Goal: Task Accomplishment & Management: Use online tool/utility

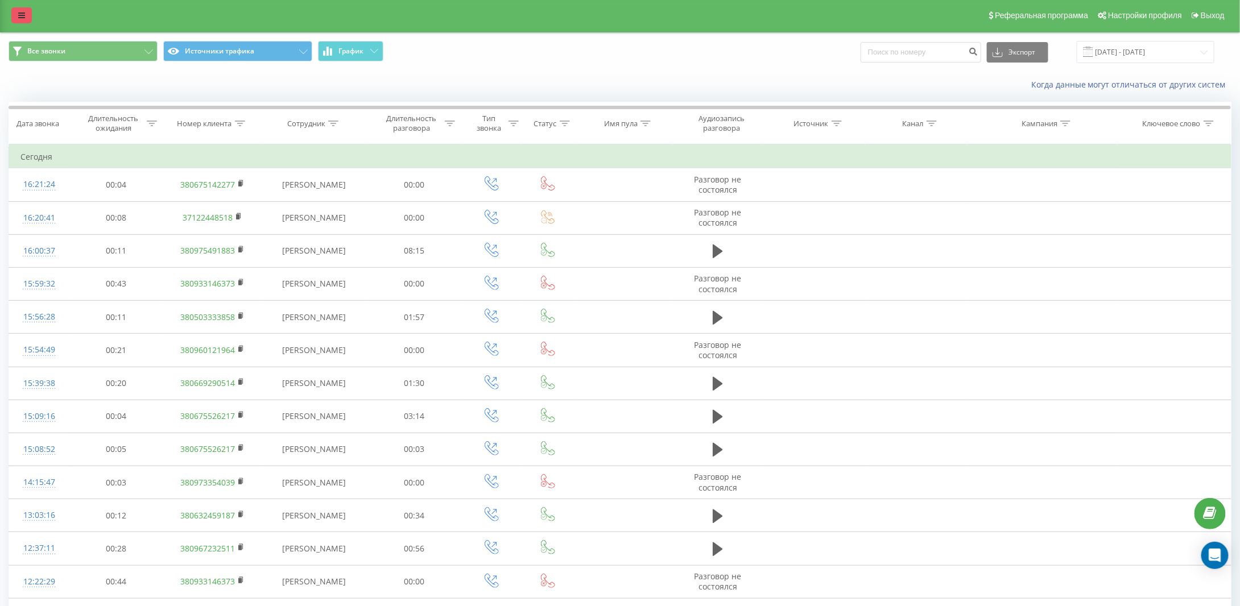
click at [20, 16] on icon at bounding box center [21, 15] width 7 height 8
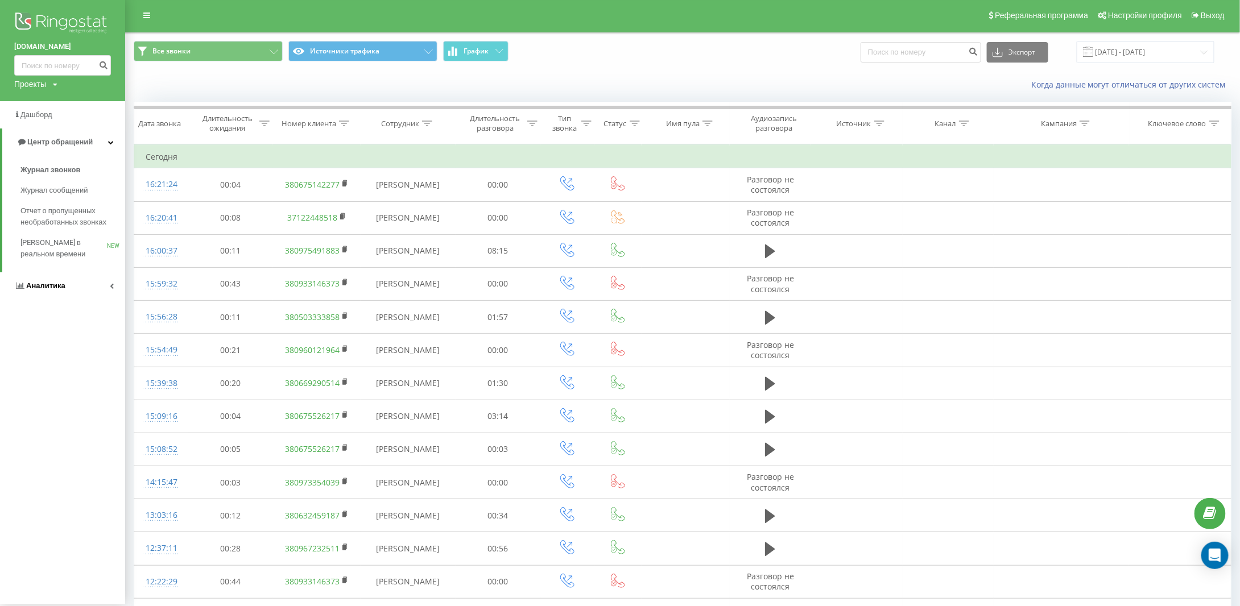
click at [46, 291] on span "Аналитика" at bounding box center [39, 285] width 51 height 11
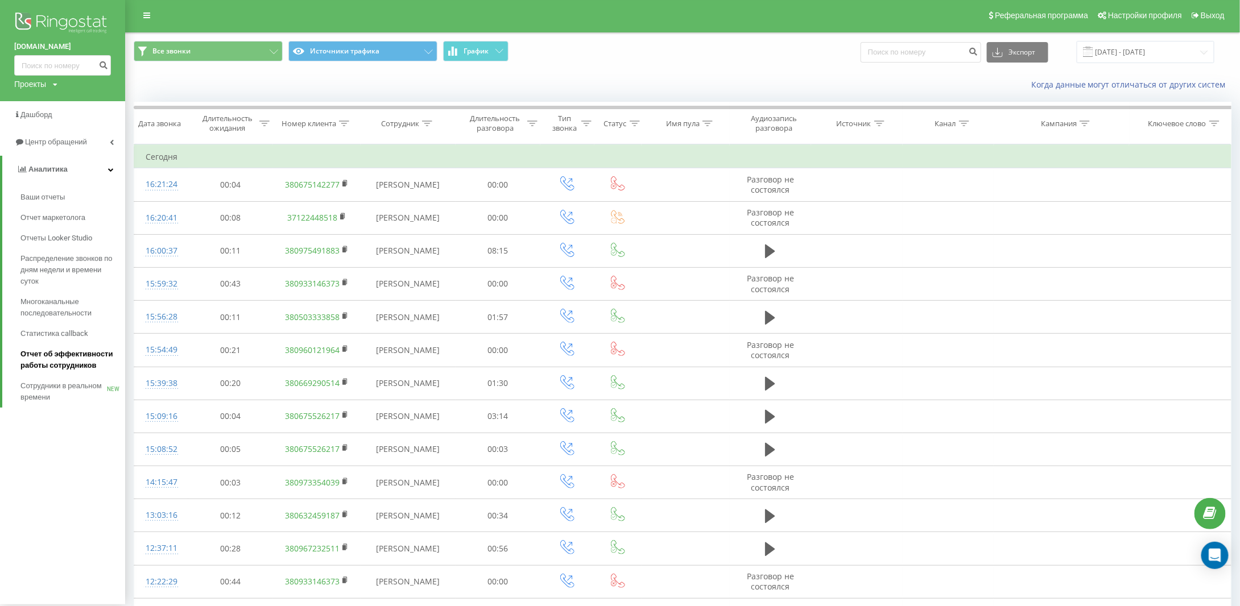
click at [60, 363] on span "Отчет об эффективности работы сотрудников" at bounding box center [69, 360] width 99 height 23
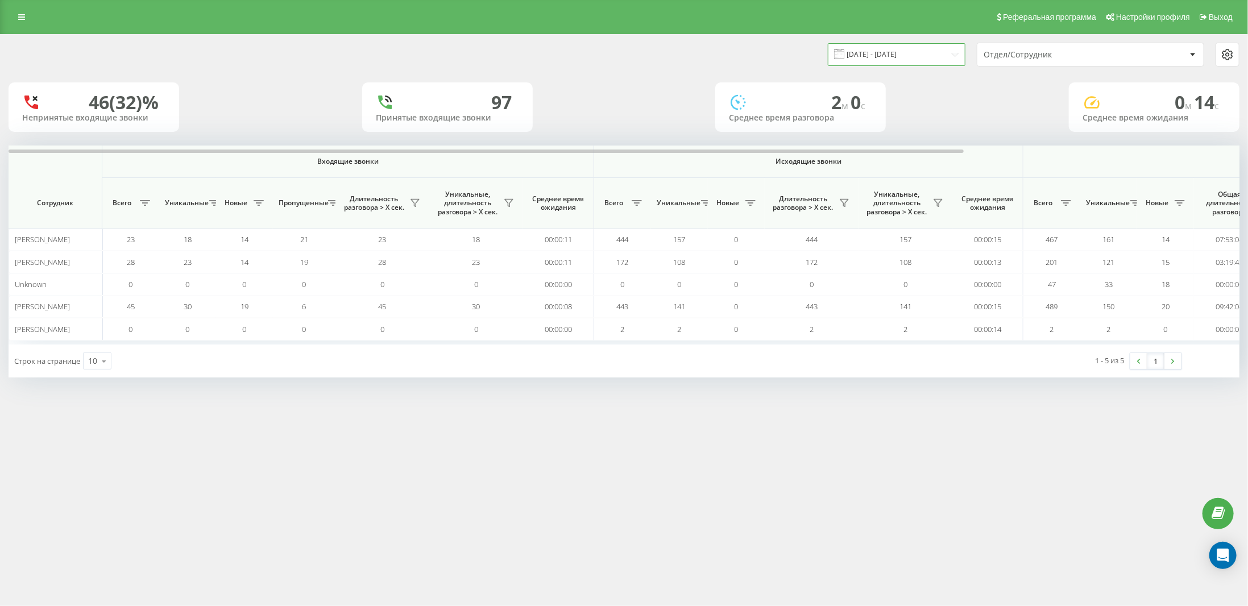
click at [886, 55] on input "[DATE] - [DATE]" at bounding box center [897, 54] width 138 height 22
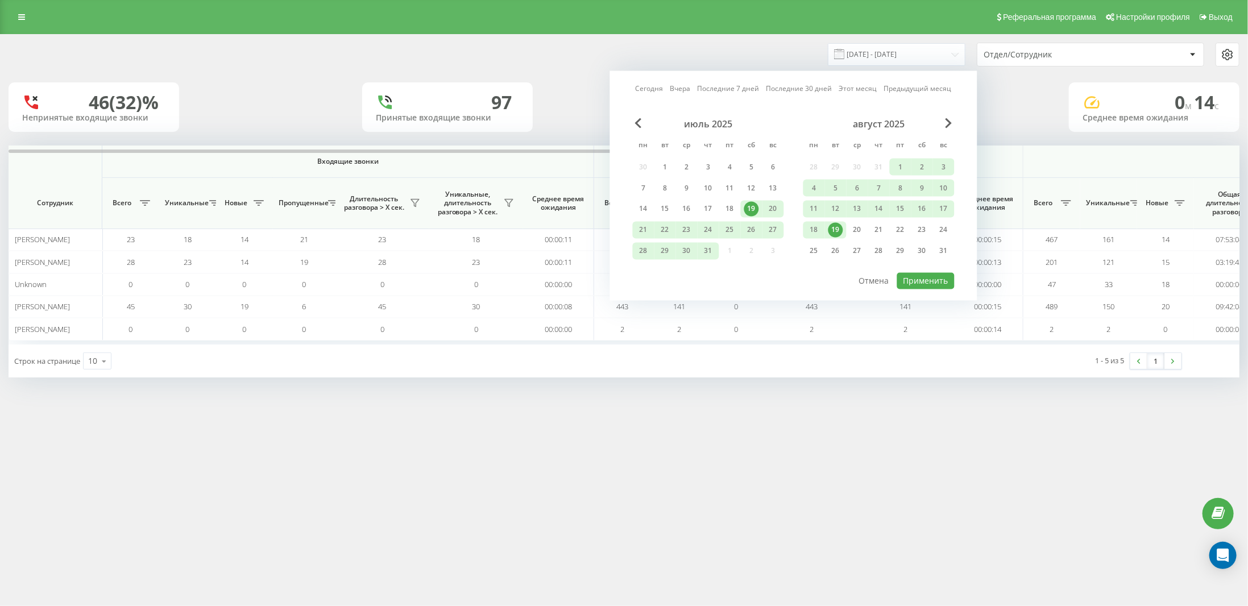
click at [655, 90] on link "Сегодня" at bounding box center [650, 88] width 28 height 11
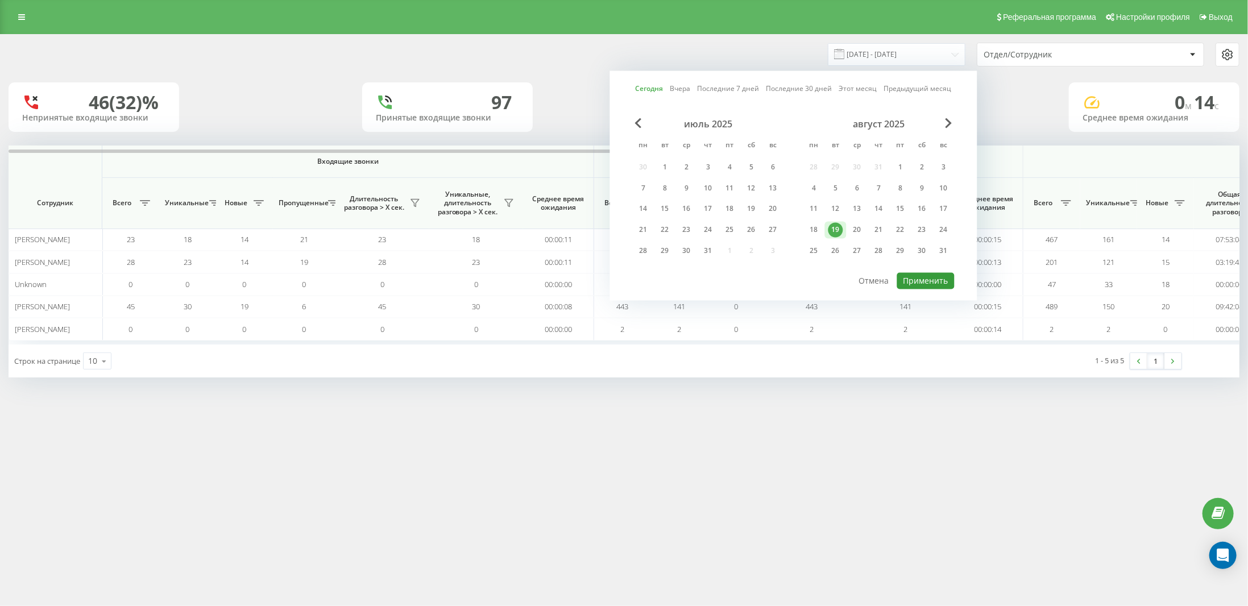
click at [921, 281] on button "Применить" at bounding box center [925, 281] width 57 height 16
type input "[DATE] - [DATE]"
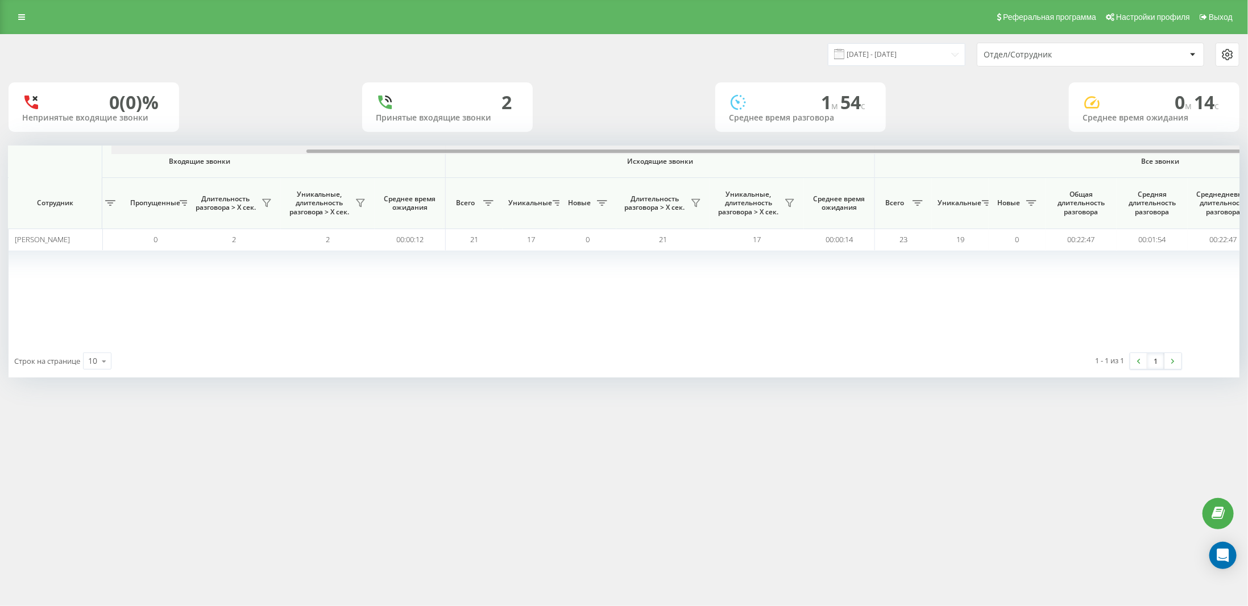
scroll to position [0, 355]
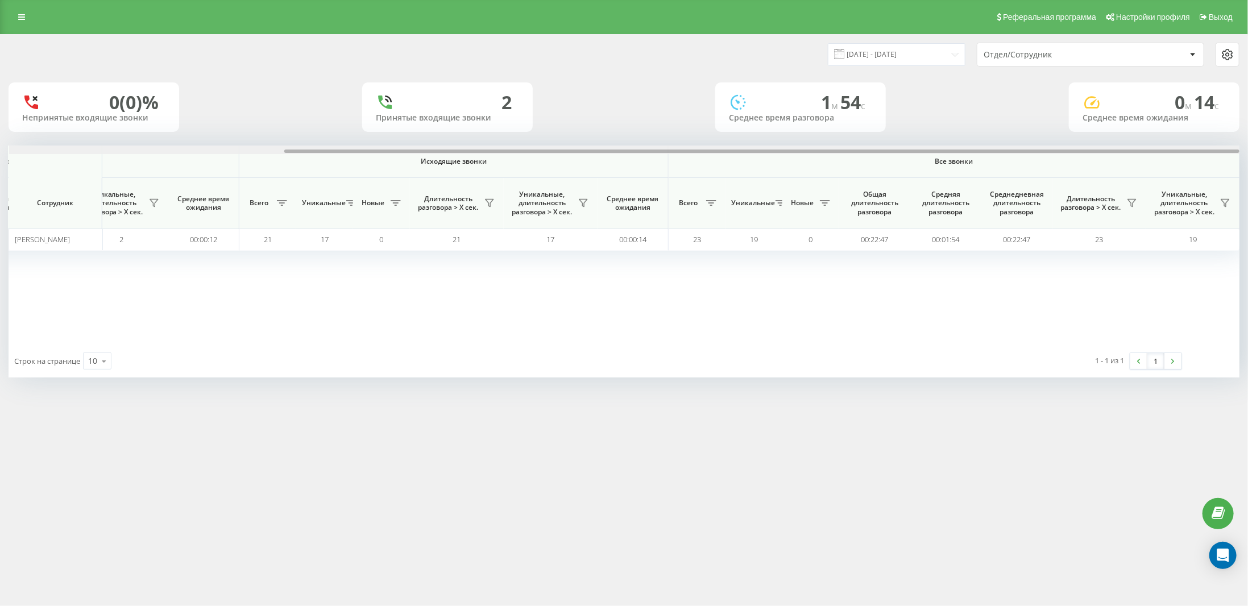
drag, startPoint x: 693, startPoint y: 151, endPoint x: 1058, endPoint y: 149, distance: 365.6
click at [1058, 149] on div at bounding box center [624, 150] width 1231 height 9
click at [1131, 201] on icon at bounding box center [1132, 202] width 9 height 9
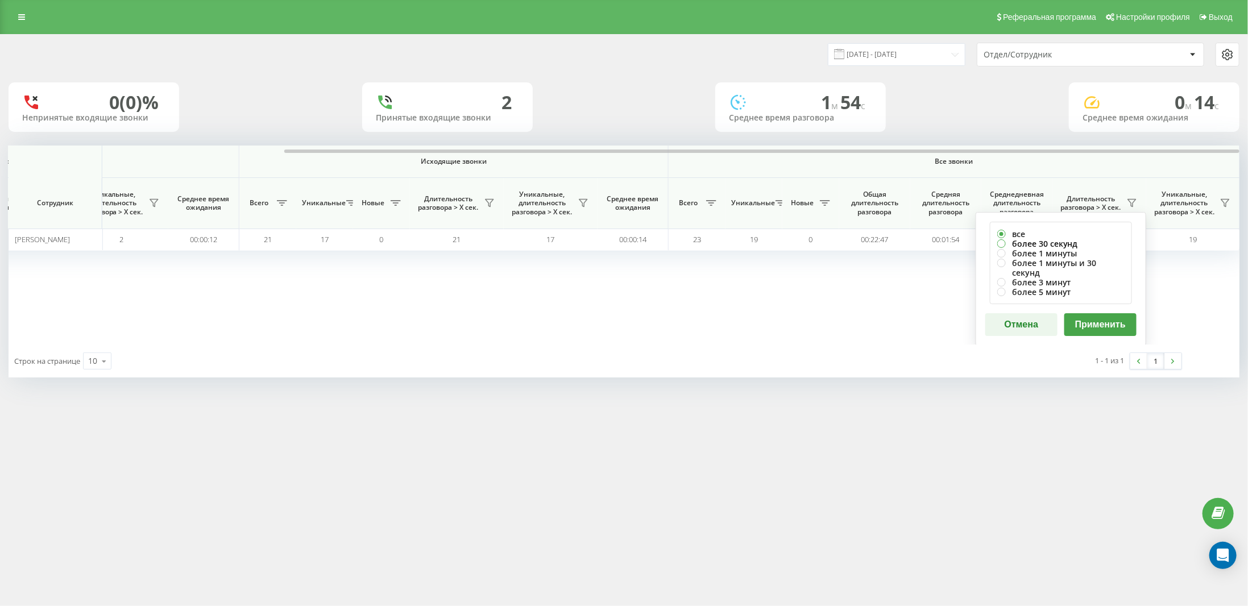
click at [1043, 241] on label "более 30 секунд" at bounding box center [1060, 244] width 127 height 10
radio input "true"
click at [1092, 314] on button "Применить" at bounding box center [1100, 324] width 72 height 23
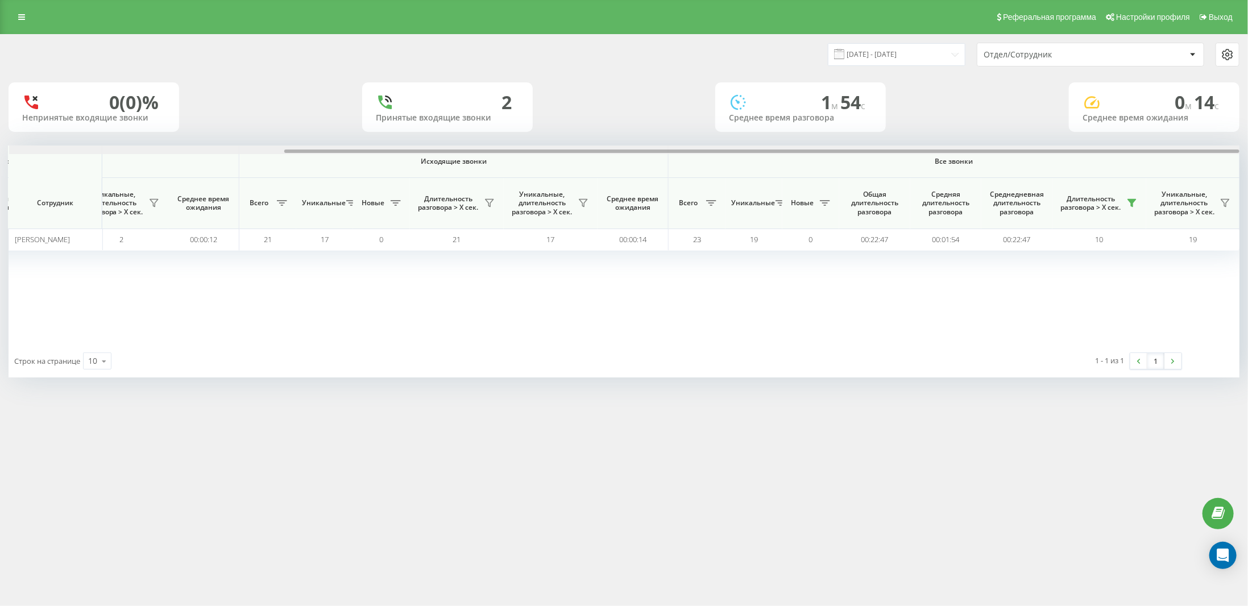
drag, startPoint x: 940, startPoint y: 152, endPoint x: 1247, endPoint y: 147, distance: 307.1
click at [1247, 147] on div "[DATE] - [DATE] Отдел/Сотрудник 0 (0)% Непринятые входящие звонки 2 Принятые вх…" at bounding box center [624, 217] width 1248 height 366
